Goal: Task Accomplishment & Management: Manage account settings

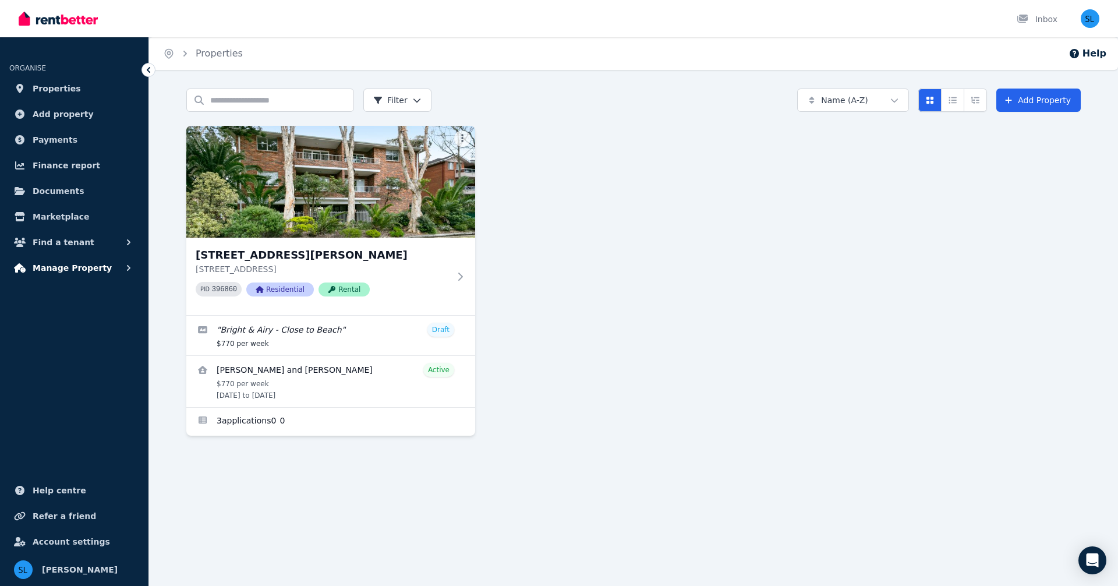
click at [56, 270] on span "Manage Property" at bounding box center [72, 268] width 79 height 14
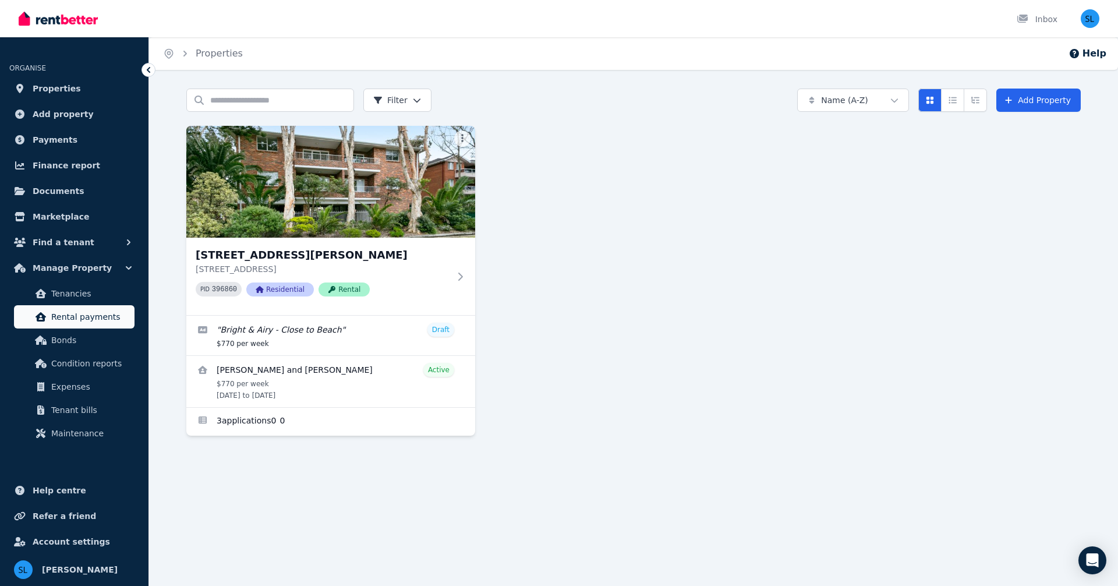
click at [80, 324] on link "Rental payments" at bounding box center [74, 316] width 121 height 23
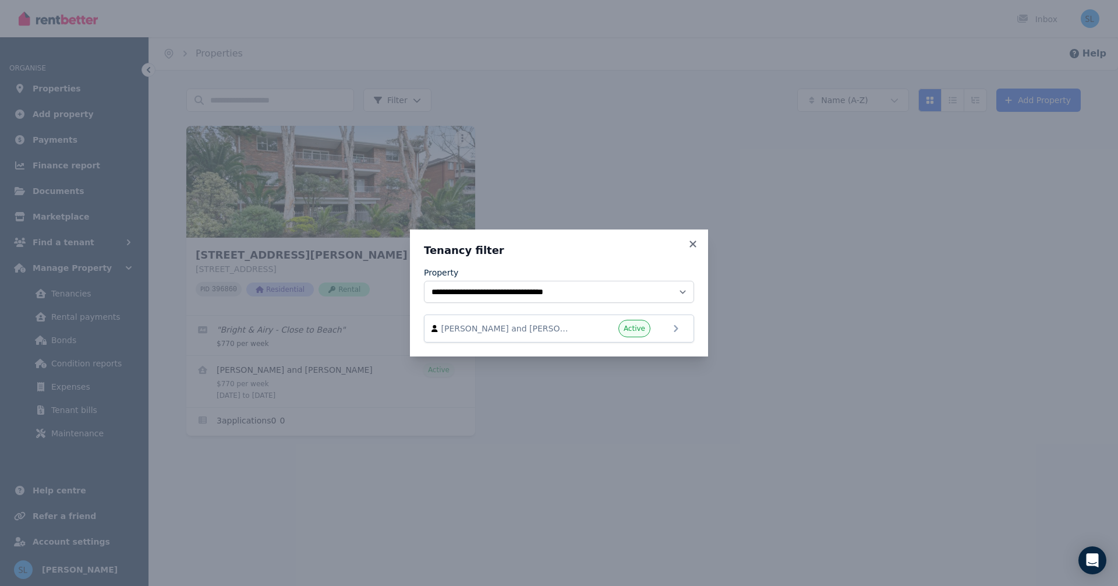
click at [593, 331] on div "Active" at bounding box center [616, 328] width 70 height 17
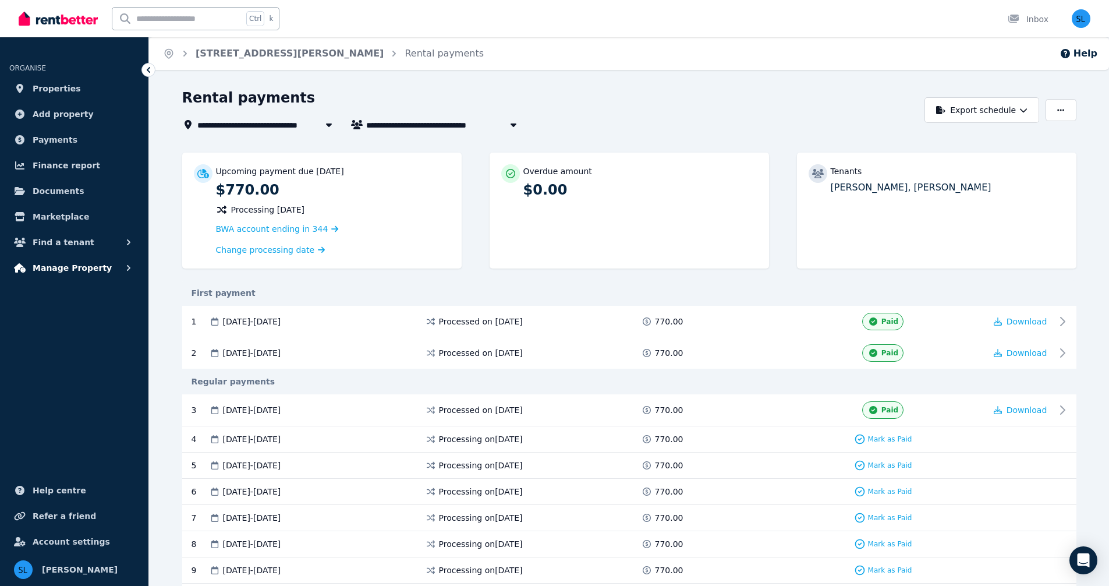
click at [67, 266] on span "Manage Property" at bounding box center [72, 268] width 79 height 14
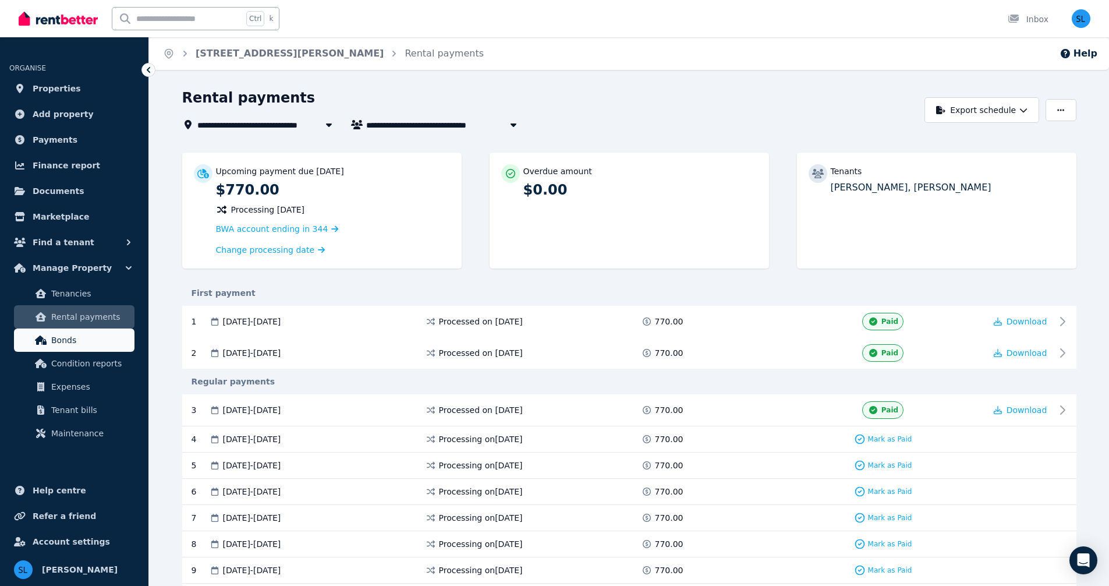
click at [79, 344] on span "Bonds" at bounding box center [90, 340] width 79 height 14
